Goal: Find specific page/section: Find specific page/section

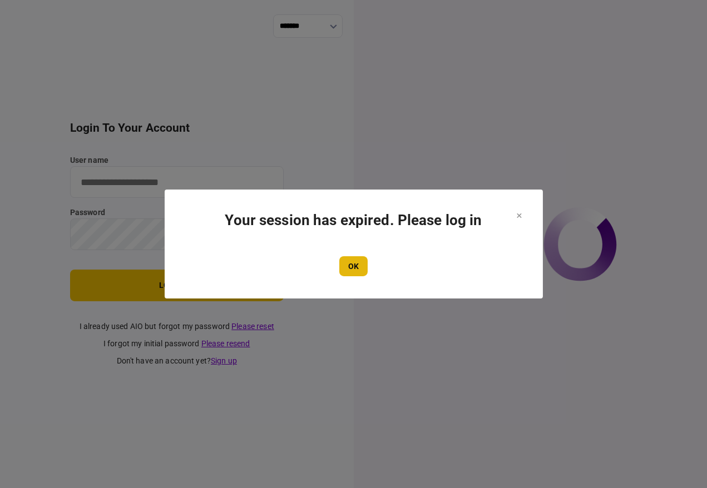
click at [347, 269] on button "OK" at bounding box center [353, 266] width 28 height 20
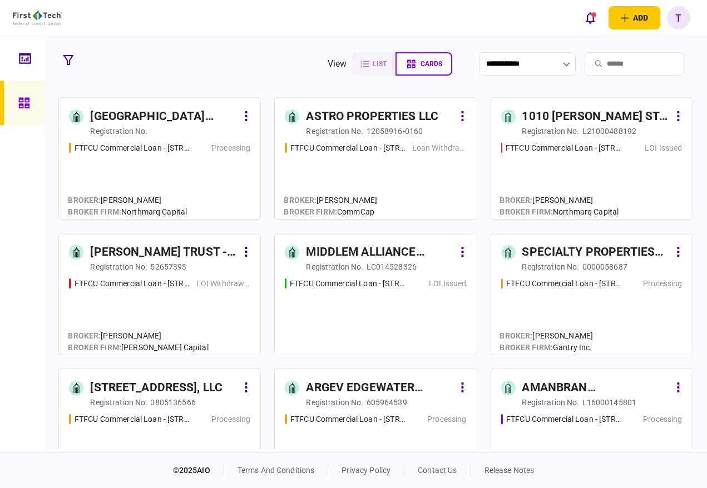
click at [621, 61] on input "search" at bounding box center [635, 63] width 100 height 23
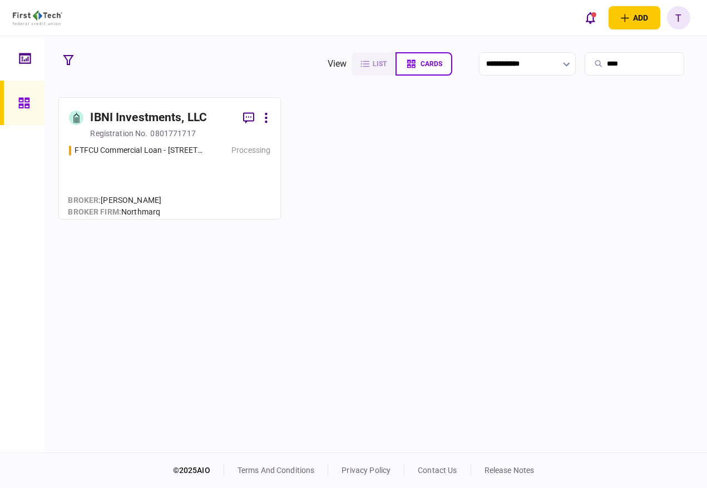
type input "****"
click at [152, 117] on div "IBNI Investments, LLC" at bounding box center [148, 118] width 117 height 18
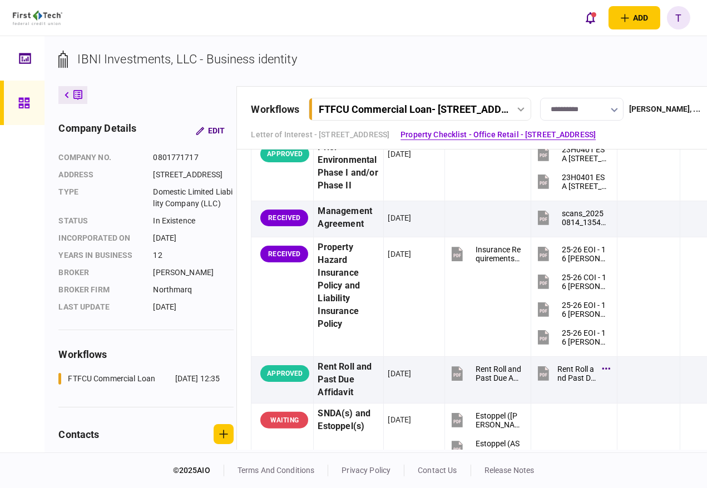
scroll to position [1854, 0]
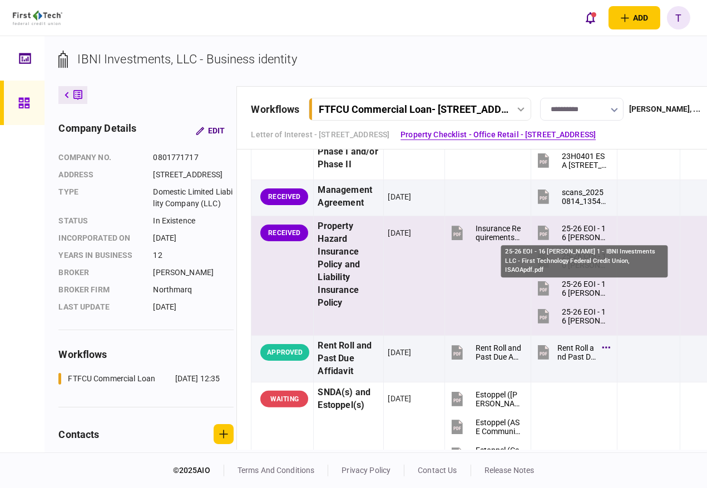
click at [584, 229] on div "25-26 EOI - 16 Uvalde Rd Bldg 1 - IBNI Investments LLC - First Technology Feder…" at bounding box center [585, 233] width 46 height 18
